Goal: Find specific page/section: Find specific page/section

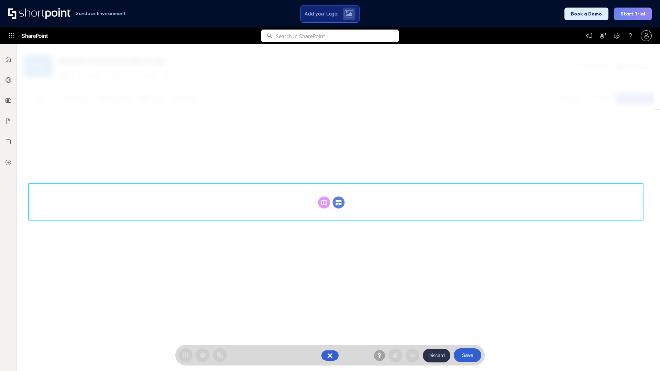
scroll to position [95, 0]
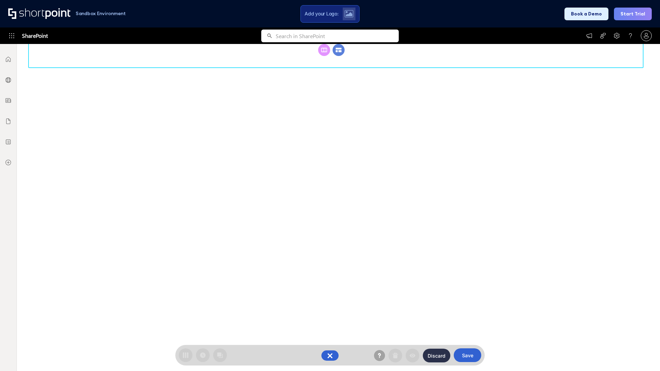
click at [339, 56] on circle at bounding box center [339, 50] width 12 height 12
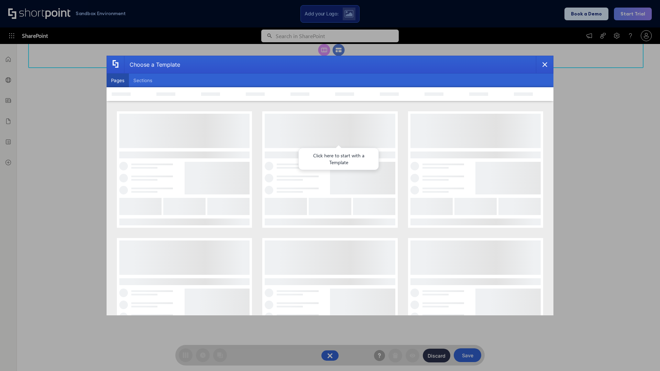
scroll to position [0, 0]
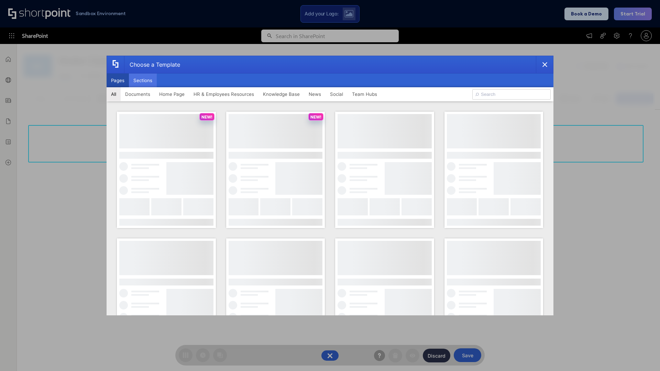
click at [143, 80] on button "Sections" at bounding box center [143, 81] width 28 height 14
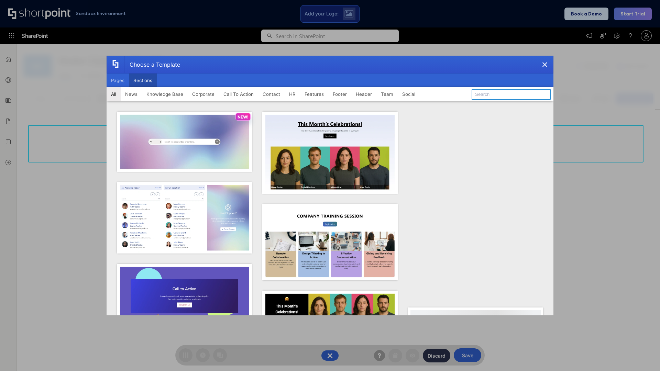
type input "CTA"
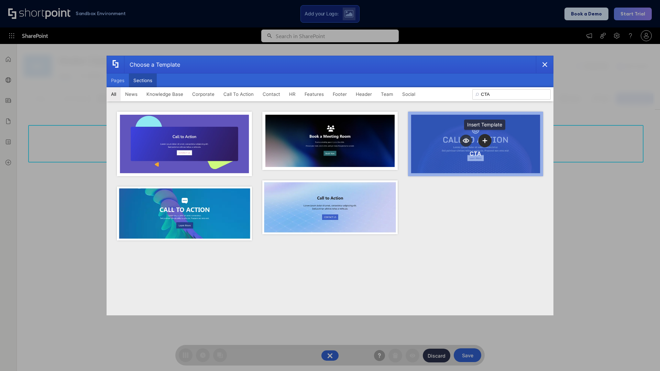
click at [485, 141] on icon "template selector" at bounding box center [485, 140] width 5 height 5
